Goal: Task Accomplishment & Management: Manage account settings

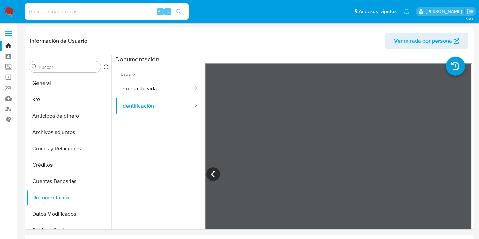
select select "10"
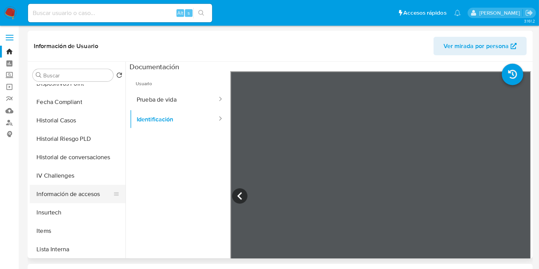
scroll to position [151, 0]
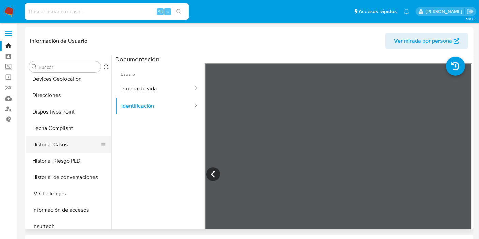
click at [69, 147] on button "Historial Casos" at bounding box center [66, 144] width 80 height 16
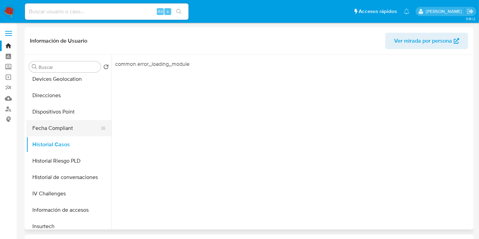
click at [49, 129] on button "Fecha Compliant" at bounding box center [66, 128] width 80 height 16
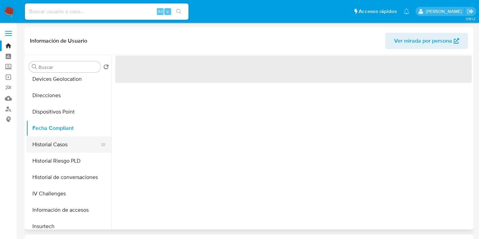
click at [55, 137] on button "Historial Casos" at bounding box center [66, 144] width 80 height 16
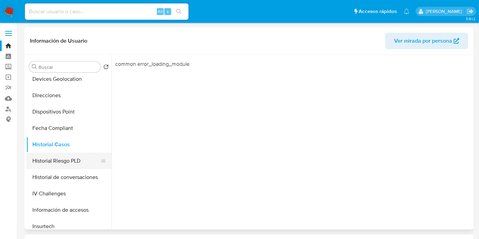
click at [70, 153] on button "Historial Riesgo PLD" at bounding box center [66, 161] width 80 height 16
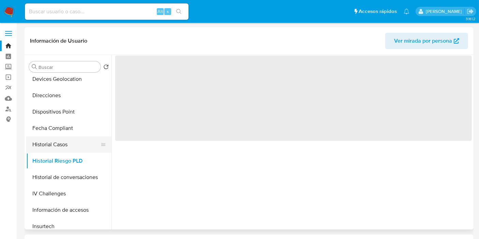
click at [70, 147] on button "Historial Casos" at bounding box center [66, 144] width 80 height 16
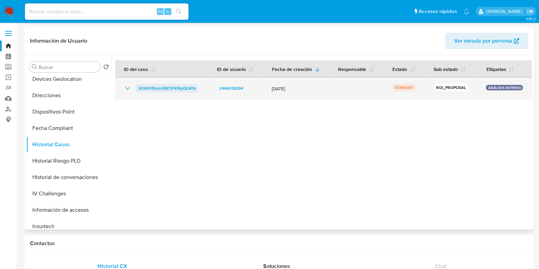
click at [165, 89] on span "XOKXHBryzdSB13FKfKgQLM7a" at bounding box center [166, 88] width 57 height 8
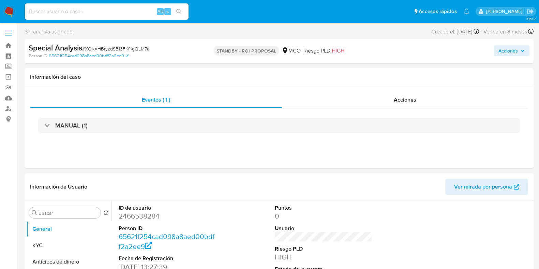
select select "10"
click at [381, 98] on div "Acciones" at bounding box center [405, 100] width 246 height 16
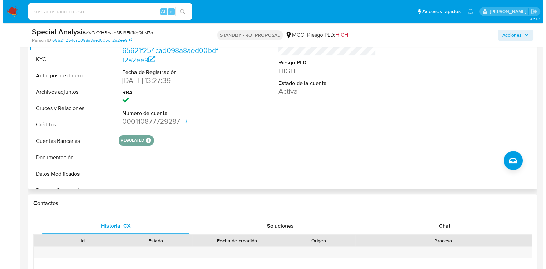
scroll to position [213, 0]
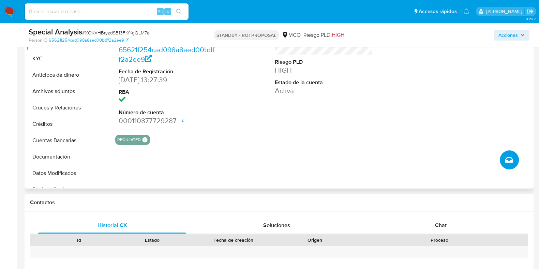
click at [515, 161] on button "Crear caso manual" at bounding box center [509, 159] width 19 height 19
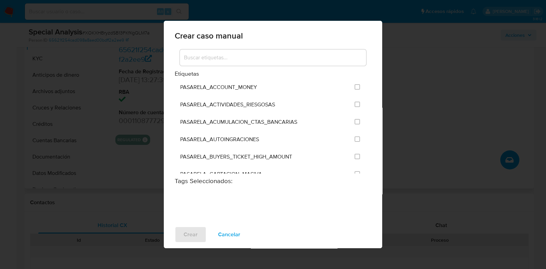
scroll to position [426, 0]
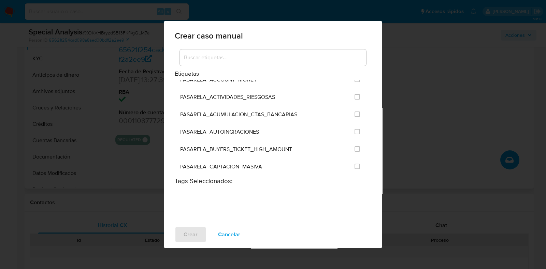
click at [263, 55] on input at bounding box center [273, 57] width 186 height 9
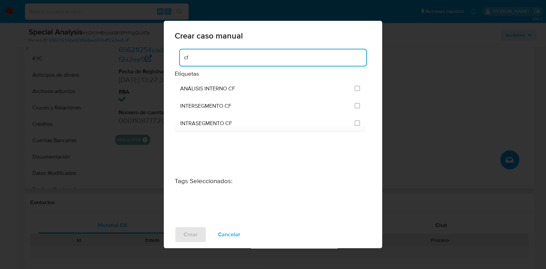
scroll to position [0, 0]
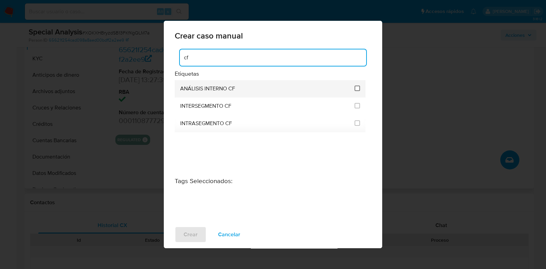
type input "cf"
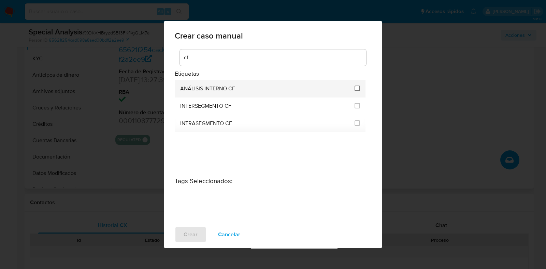
click at [357, 88] on input "3262" at bounding box center [356, 88] width 5 height 5
checkbox input "true"
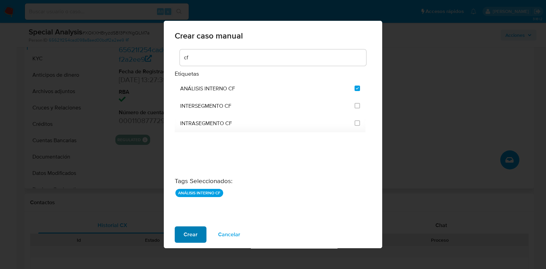
click at [195, 231] on span "Crear" at bounding box center [191, 234] width 14 height 15
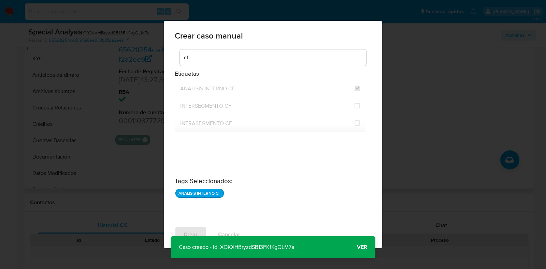
click at [364, 247] on span "Ver" at bounding box center [362, 247] width 10 height 0
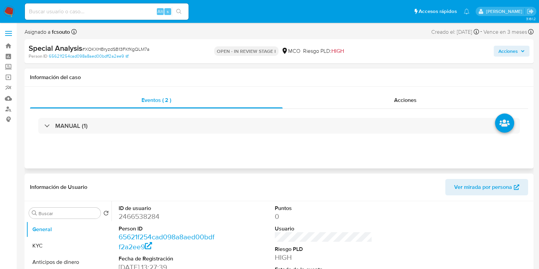
select select "10"
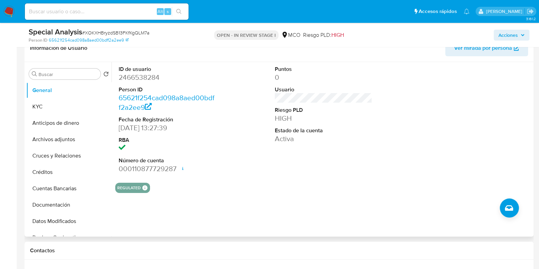
scroll to position [85, 0]
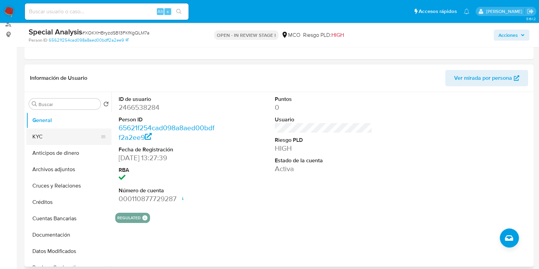
click at [56, 137] on button "KYC" at bounding box center [66, 137] width 80 height 16
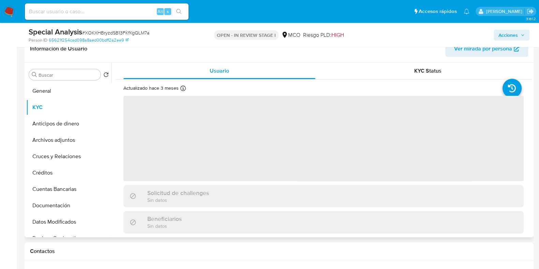
scroll to position [128, 0]
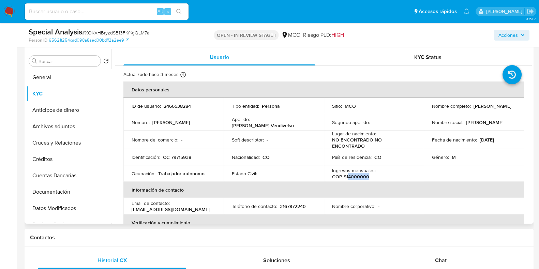
drag, startPoint x: 366, startPoint y: 176, endPoint x: 348, endPoint y: 176, distance: 18.1
click at [348, 176] on p "COP $14000000" at bounding box center [350, 177] width 37 height 6
click at [367, 175] on div "Ingresos mensuales : COP $14000000" at bounding box center [374, 173] width 84 height 12
drag, startPoint x: 369, startPoint y: 176, endPoint x: 357, endPoint y: 174, distance: 11.4
click at [357, 174] on div "Ingresos mensuales : COP $14000000" at bounding box center [374, 173] width 84 height 12
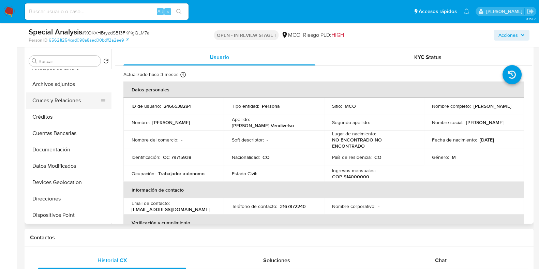
scroll to position [85, 0]
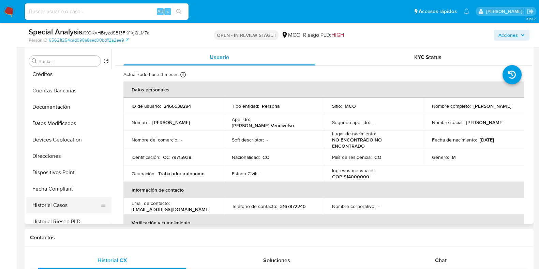
click at [69, 204] on button "Historial Casos" at bounding box center [66, 205] width 80 height 16
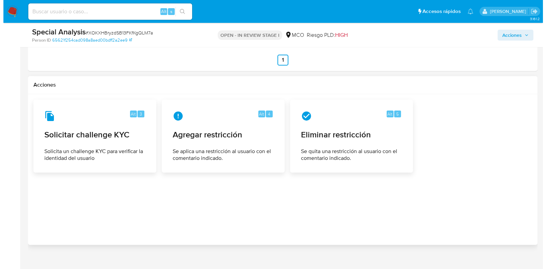
scroll to position [844, 0]
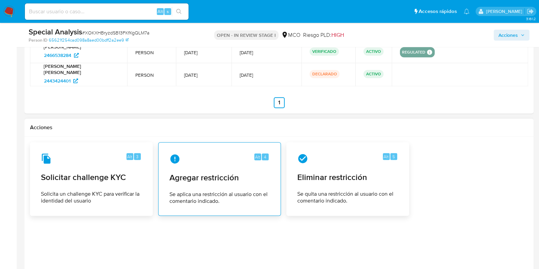
click at [225, 174] on div "Alt 4 Agregar restricción Se aplica una restricción al usuario con el comentari…" at bounding box center [219, 179] width 111 height 62
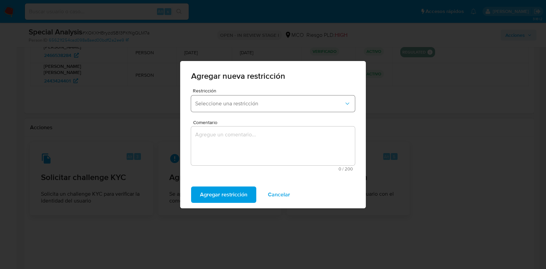
click at [257, 107] on button "Seleccione una restricción" at bounding box center [273, 104] width 164 height 16
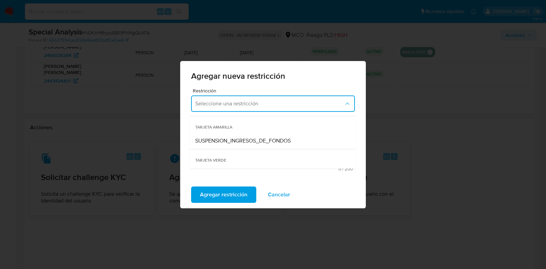
scroll to position [126, 0]
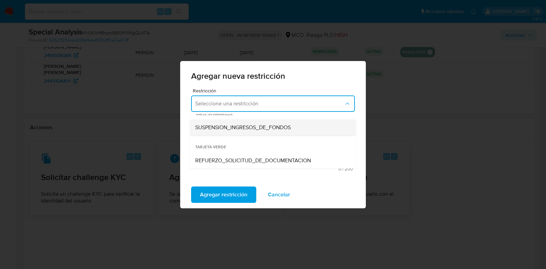
click at [271, 129] on span "SUSPENSION_INGRESOS_DE_FONDOS" at bounding box center [243, 127] width 96 height 7
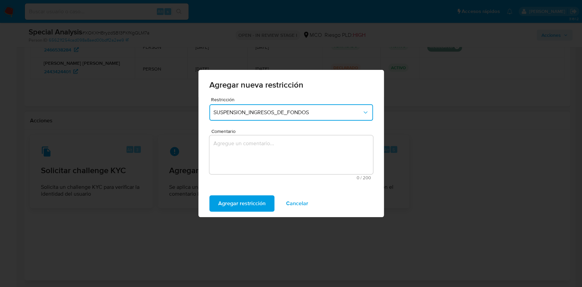
scroll to position [85, 0]
click at [323, 115] on span "SUSPENSION_INGRESOS_DE_FONDOS" at bounding box center [288, 112] width 149 height 7
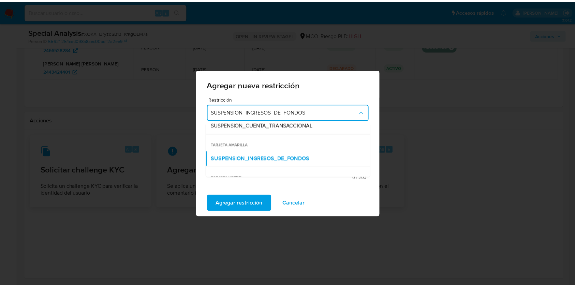
scroll to position [126, 0]
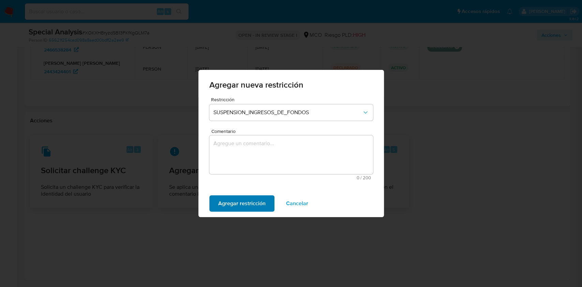
click at [245, 206] on span "Agregar restricción" at bounding box center [241, 203] width 47 height 15
click at [265, 157] on textarea "Comentario" at bounding box center [291, 154] width 164 height 39
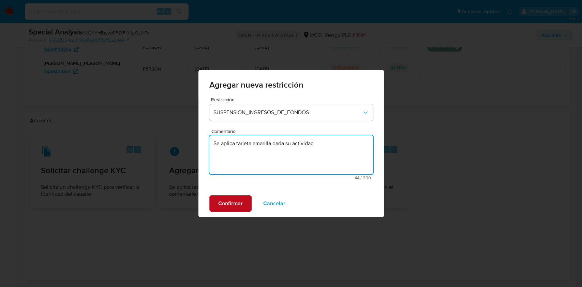
type textarea "Se aplica tarjeta amarilla dada su actividad"
click at [240, 205] on span "Confirmar" at bounding box center [230, 203] width 25 height 15
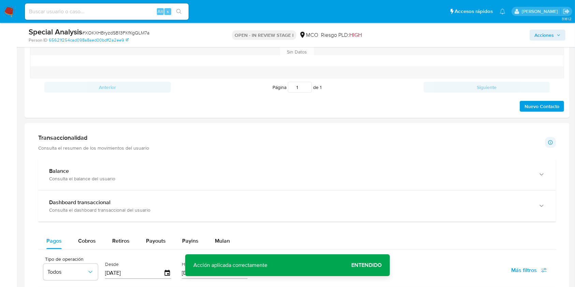
scroll to position [0, 0]
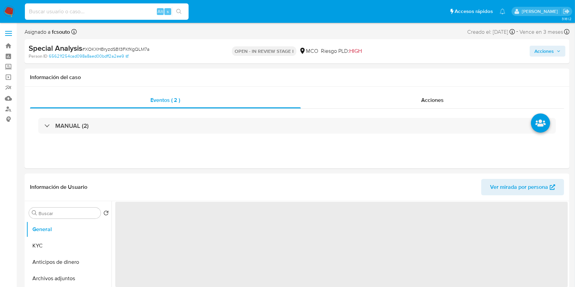
click at [103, 12] on input at bounding box center [107, 11] width 164 height 9
paste input "2651641848"
type input "2651641848"
select select "10"
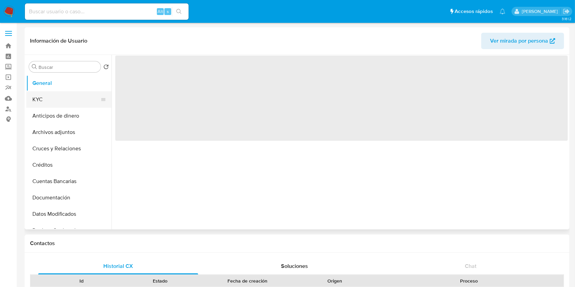
select select "10"
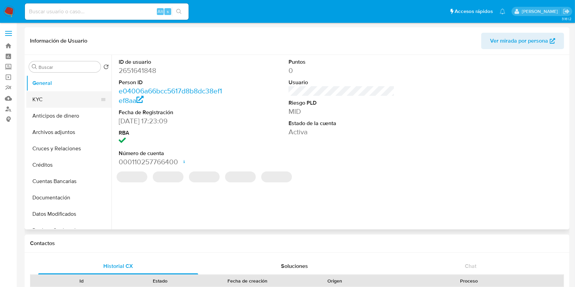
click at [49, 102] on button "KYC" at bounding box center [66, 99] width 80 height 16
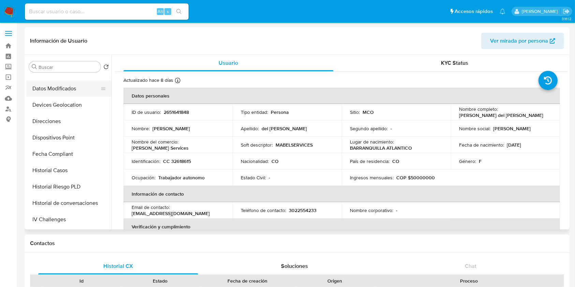
scroll to position [136, 0]
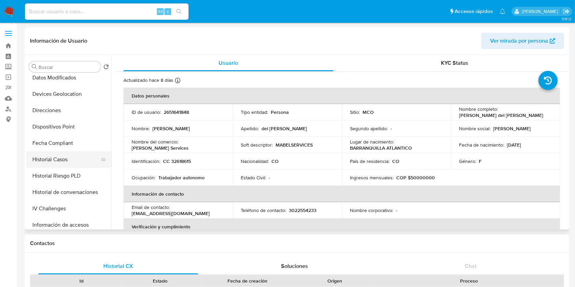
click at [58, 162] on button "Historial Casos" at bounding box center [66, 159] width 80 height 16
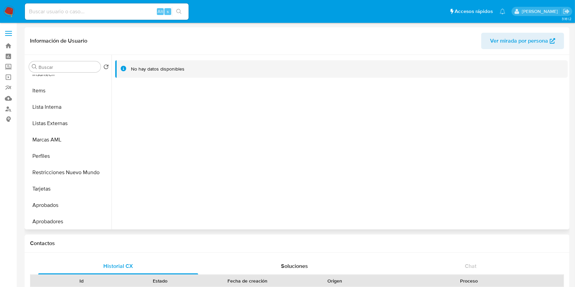
scroll to position [321, 0]
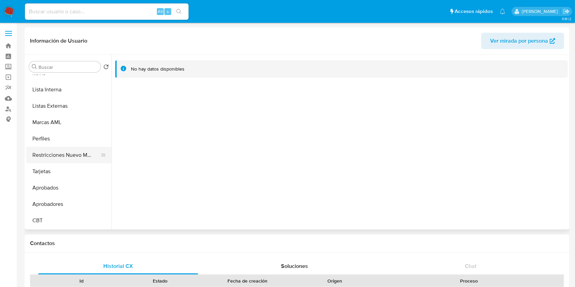
click at [57, 157] on button "Restricciones Nuevo Mundo" at bounding box center [66, 155] width 80 height 16
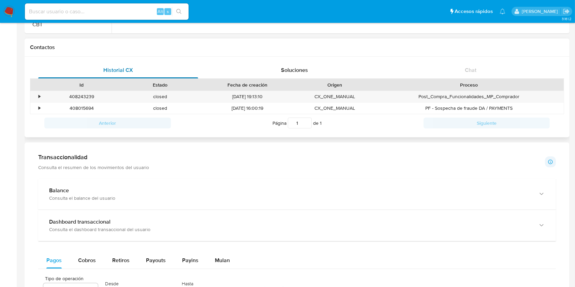
scroll to position [182, 0]
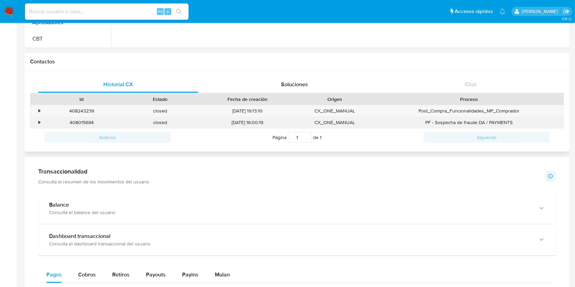
click at [39, 124] on div "•" at bounding box center [40, 122] width 2 height 6
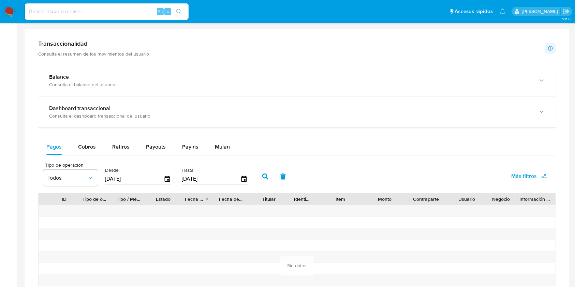
scroll to position [500, 0]
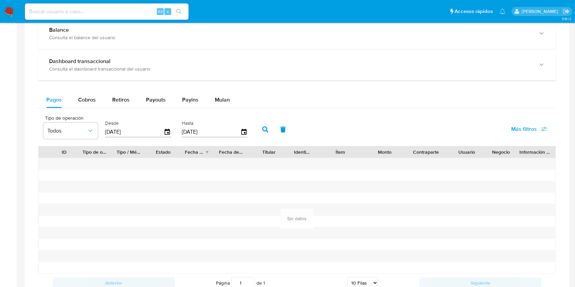
drag, startPoint x: 82, startPoint y: 97, endPoint x: 111, endPoint y: 108, distance: 30.9
click at [82, 97] on span "Cobros" at bounding box center [87, 100] width 18 height 8
select select "10"
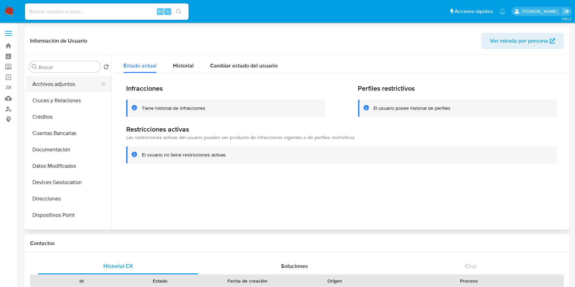
scroll to position [0, 0]
click at [67, 78] on button "General" at bounding box center [66, 83] width 80 height 16
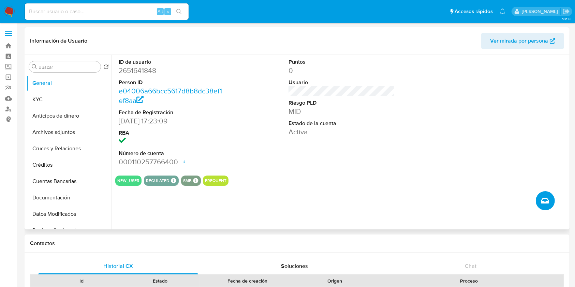
click at [544, 206] on button "Crear caso manual" at bounding box center [545, 200] width 19 height 19
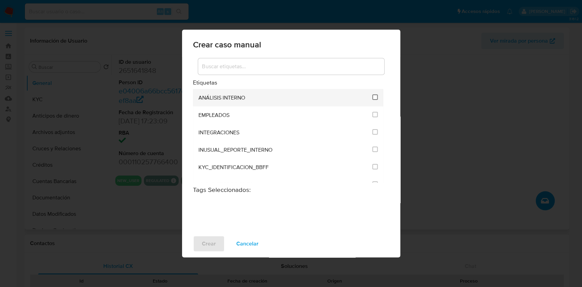
click at [374, 97] on input "1890" at bounding box center [374, 96] width 5 height 5
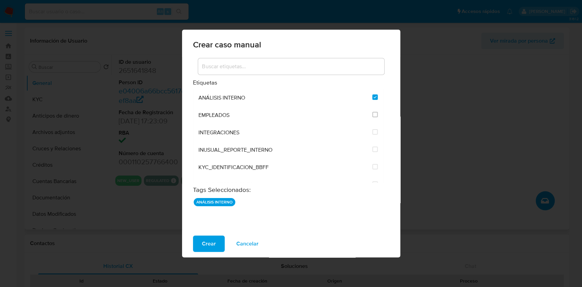
drag, startPoint x: 257, startPoint y: 243, endPoint x: 208, endPoint y: 208, distance: 59.8
click at [257, 243] on span "Cancelar" at bounding box center [247, 243] width 22 height 15
checkbox input "false"
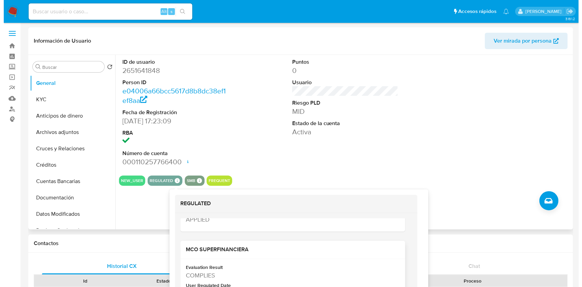
scroll to position [91, 0]
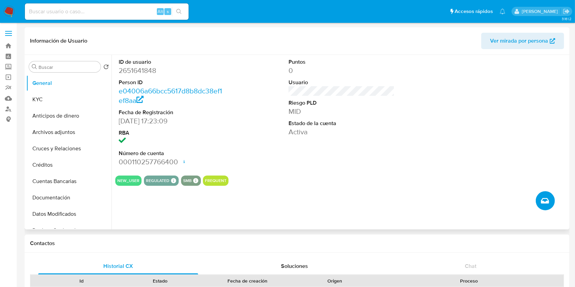
click at [542, 201] on icon "Crear caso manual" at bounding box center [545, 200] width 8 height 5
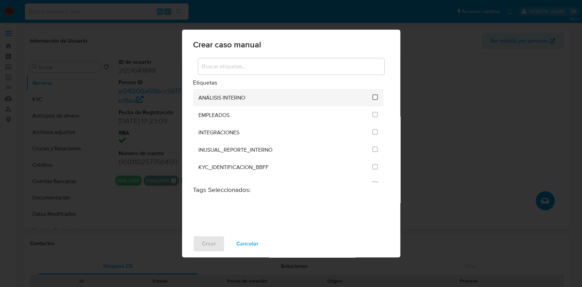
click at [373, 98] on input "1890" at bounding box center [374, 96] width 5 height 5
checkbox input "true"
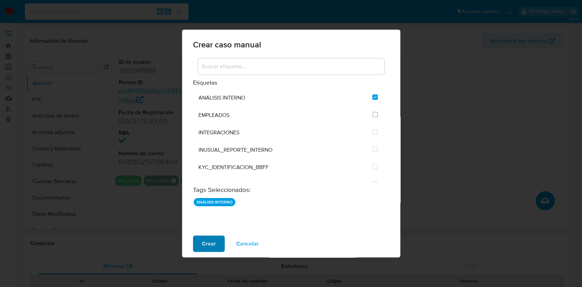
click at [215, 243] on span "Crear" at bounding box center [209, 243] width 14 height 15
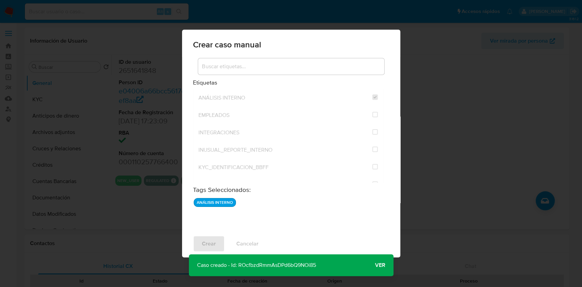
click at [384, 265] on span "Ver" at bounding box center [380, 265] width 10 height 0
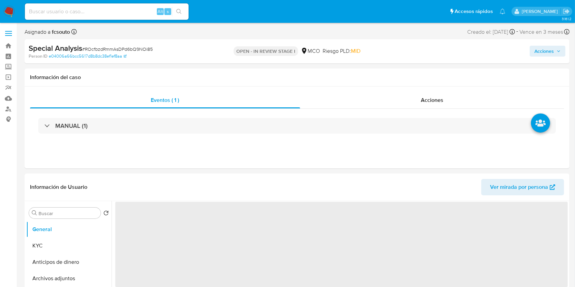
select select "10"
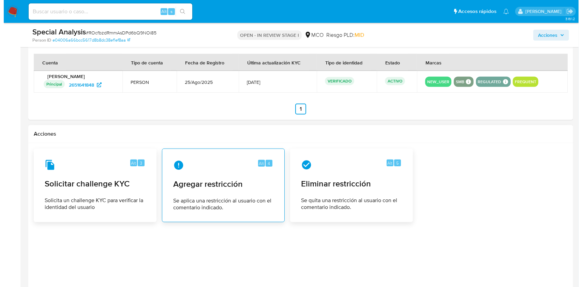
scroll to position [813, 0]
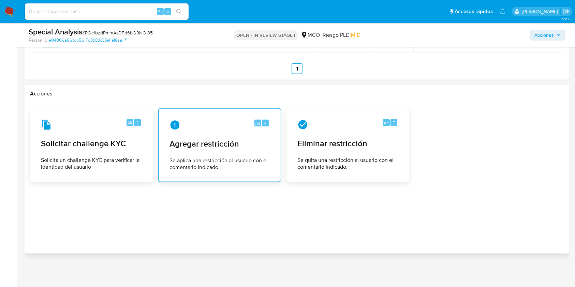
click at [235, 157] on span "Se aplica una restricción al usuario con el comentario indicado." at bounding box center [220, 164] width 100 height 14
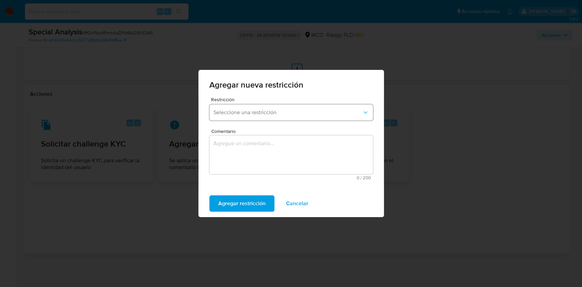
click at [254, 116] on button "Seleccione una restricción" at bounding box center [291, 112] width 164 height 16
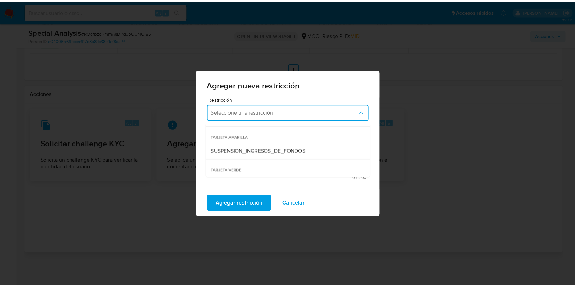
scroll to position [126, 0]
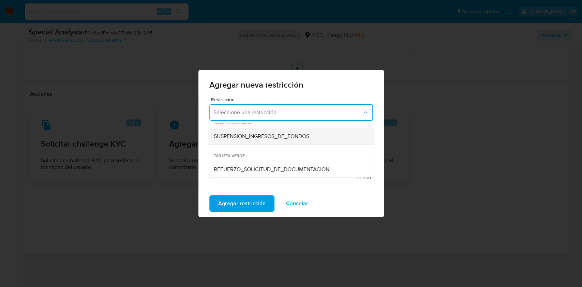
click at [262, 136] on span "SUSPENSION_INGRESOS_DE_FONDOS" at bounding box center [262, 136] width 96 height 7
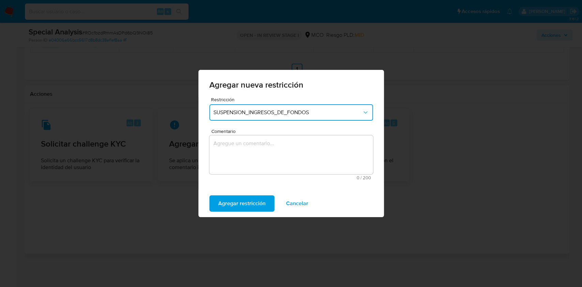
click at [265, 160] on textarea "Comentario" at bounding box center [291, 154] width 164 height 39
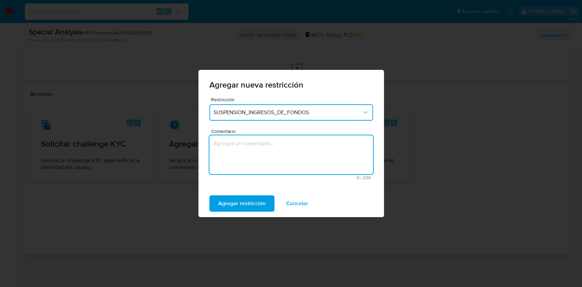
type textarea "P"
type textarea "N"
type textarea "AML"
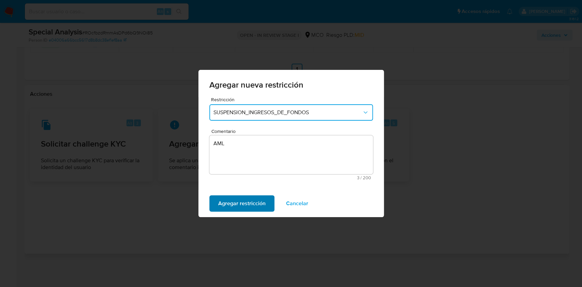
click at [254, 203] on span "Agregar restricción" at bounding box center [241, 203] width 47 height 15
click at [219, 205] on span "Confirmar" at bounding box center [230, 203] width 25 height 15
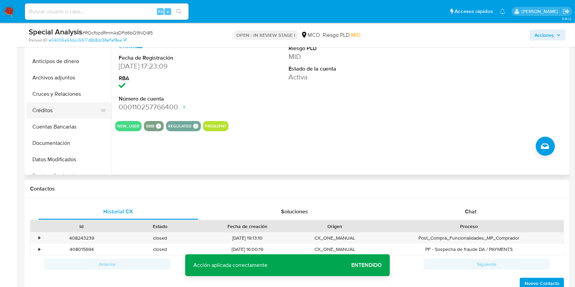
scroll to position [321, 0]
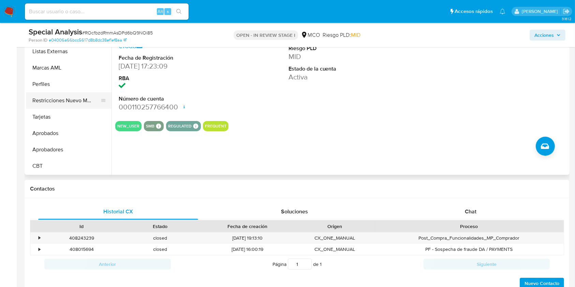
click at [63, 105] on button "Restricciones Nuevo Mundo" at bounding box center [66, 100] width 80 height 16
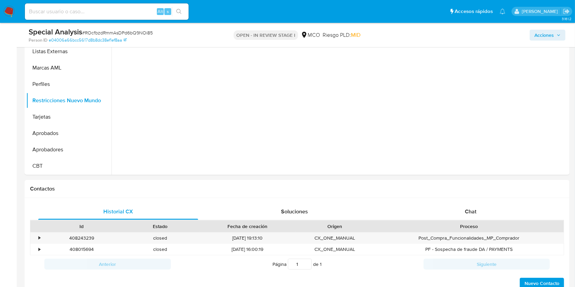
scroll to position [86, 0]
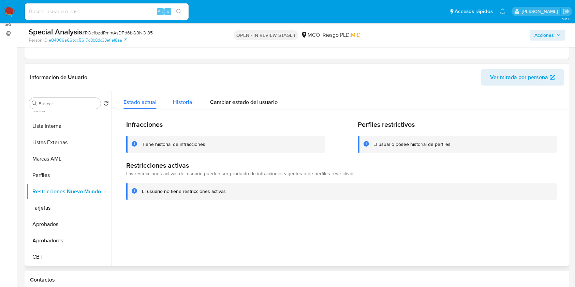
click at [172, 104] on button "Historial" at bounding box center [183, 100] width 37 height 18
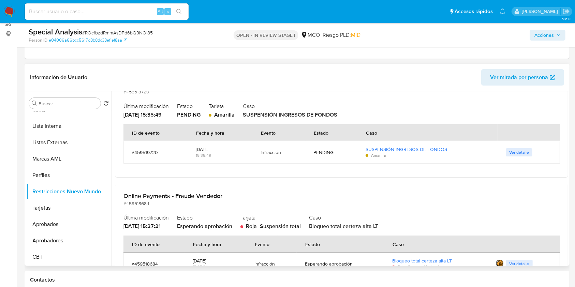
scroll to position [48, 0]
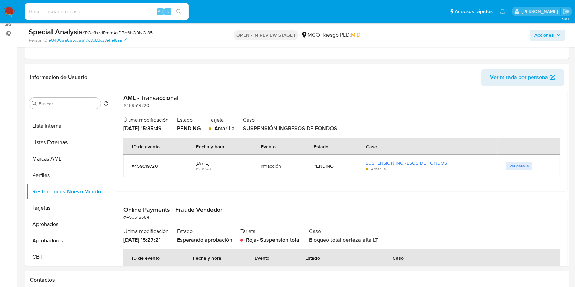
drag, startPoint x: 0, startPoint y: 101, endPoint x: 2, endPoint y: 91, distance: 10.5
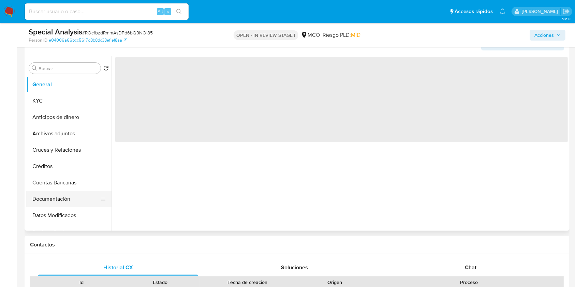
scroll to position [136, 0]
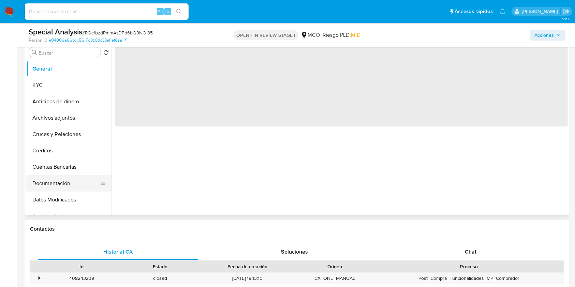
select select "10"
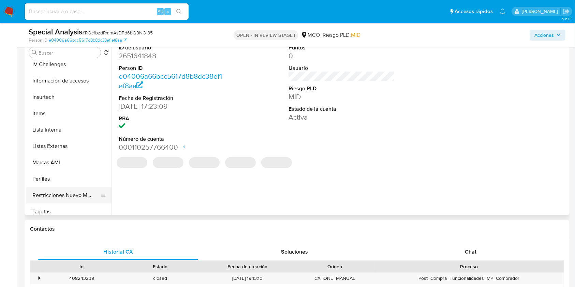
scroll to position [273, 0]
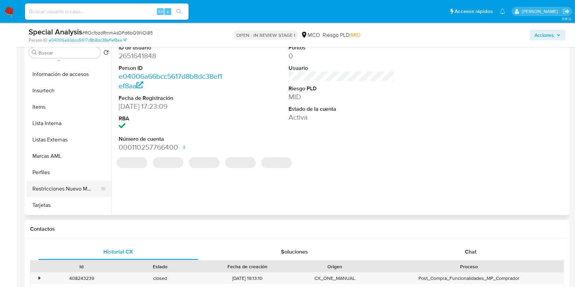
click at [68, 190] on button "Restricciones Nuevo Mundo" at bounding box center [66, 189] width 80 height 16
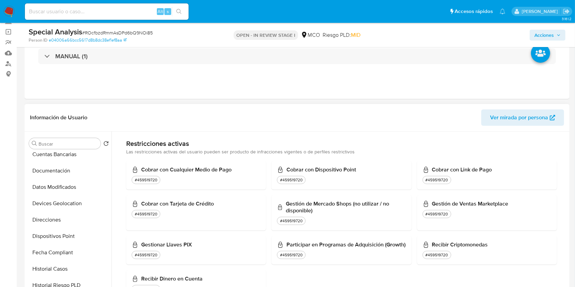
scroll to position [0, 0]
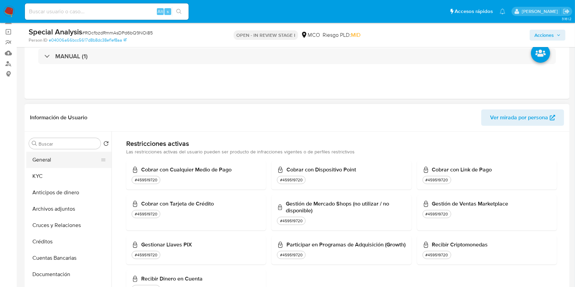
click at [49, 159] on button "General" at bounding box center [66, 160] width 80 height 16
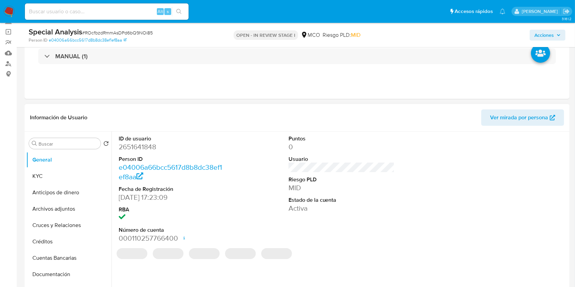
click at [128, 145] on dd "2651641848" at bounding box center [172, 147] width 106 height 10
copy dd "2651641848"
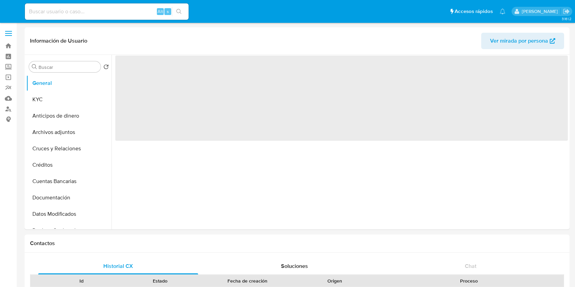
select select "10"
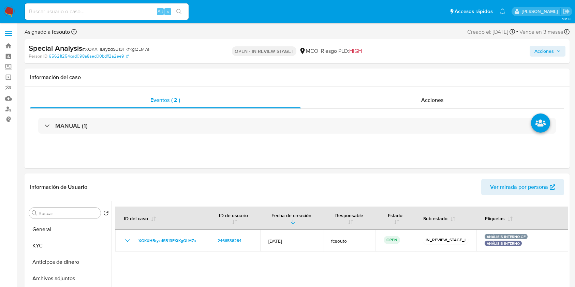
select select "10"
